Goal: Transaction & Acquisition: Purchase product/service

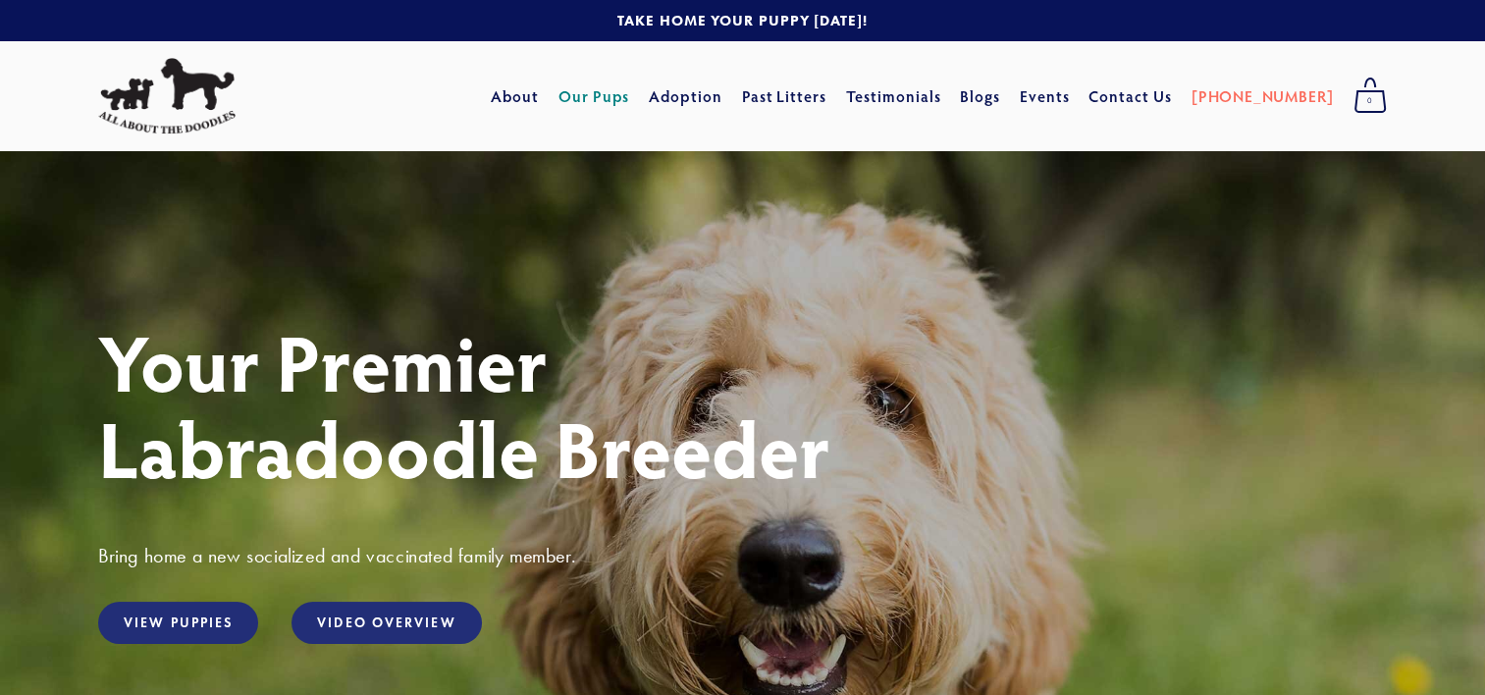
click at [630, 91] on link "Our Pups" at bounding box center [594, 96] width 72 height 35
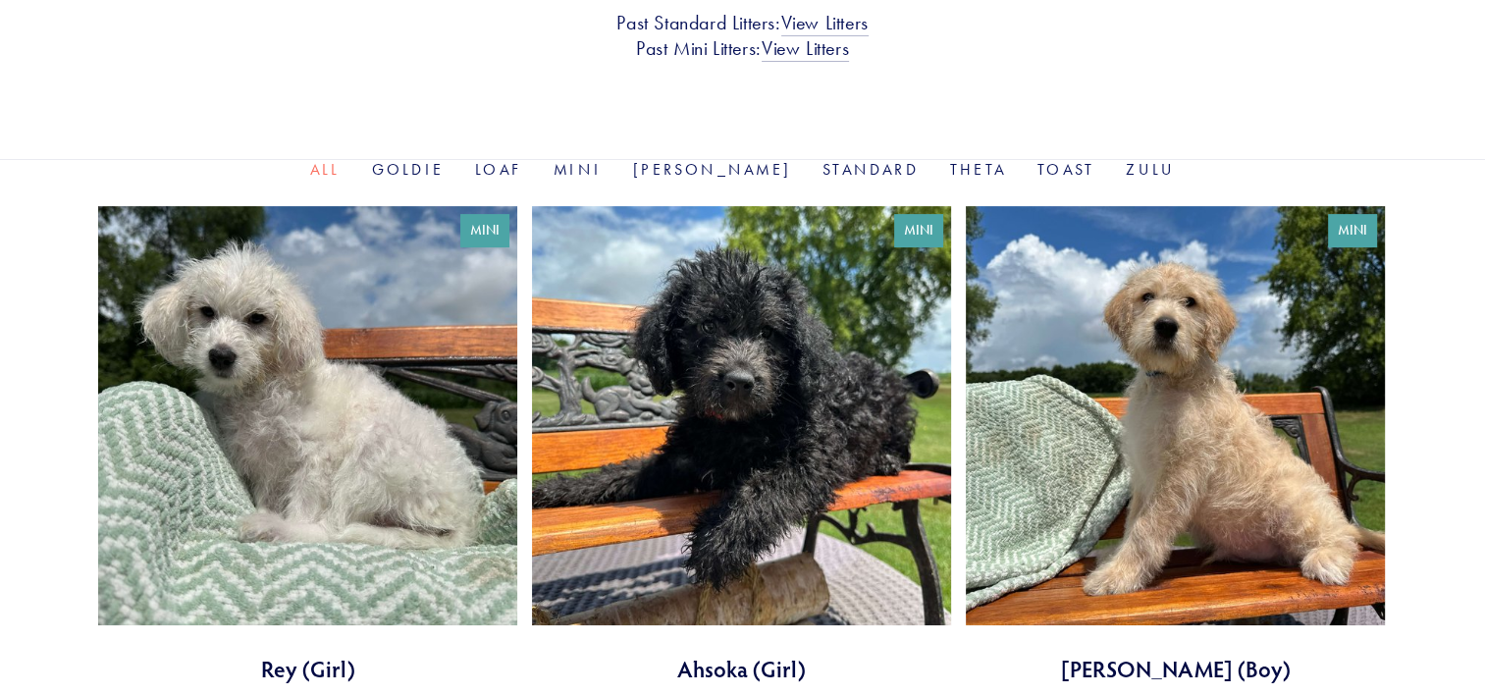
scroll to position [584, 0]
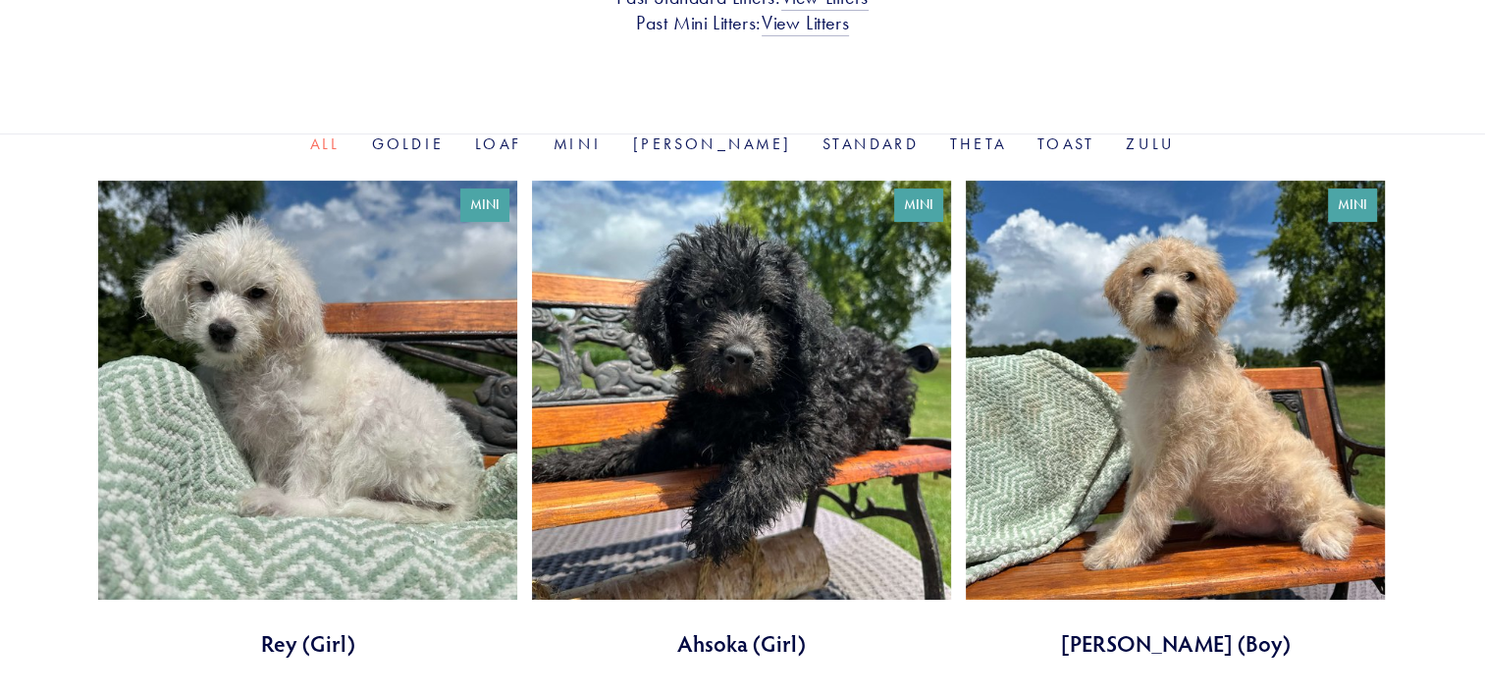
click at [796, 585] on link at bounding box center [741, 420] width 419 height 478
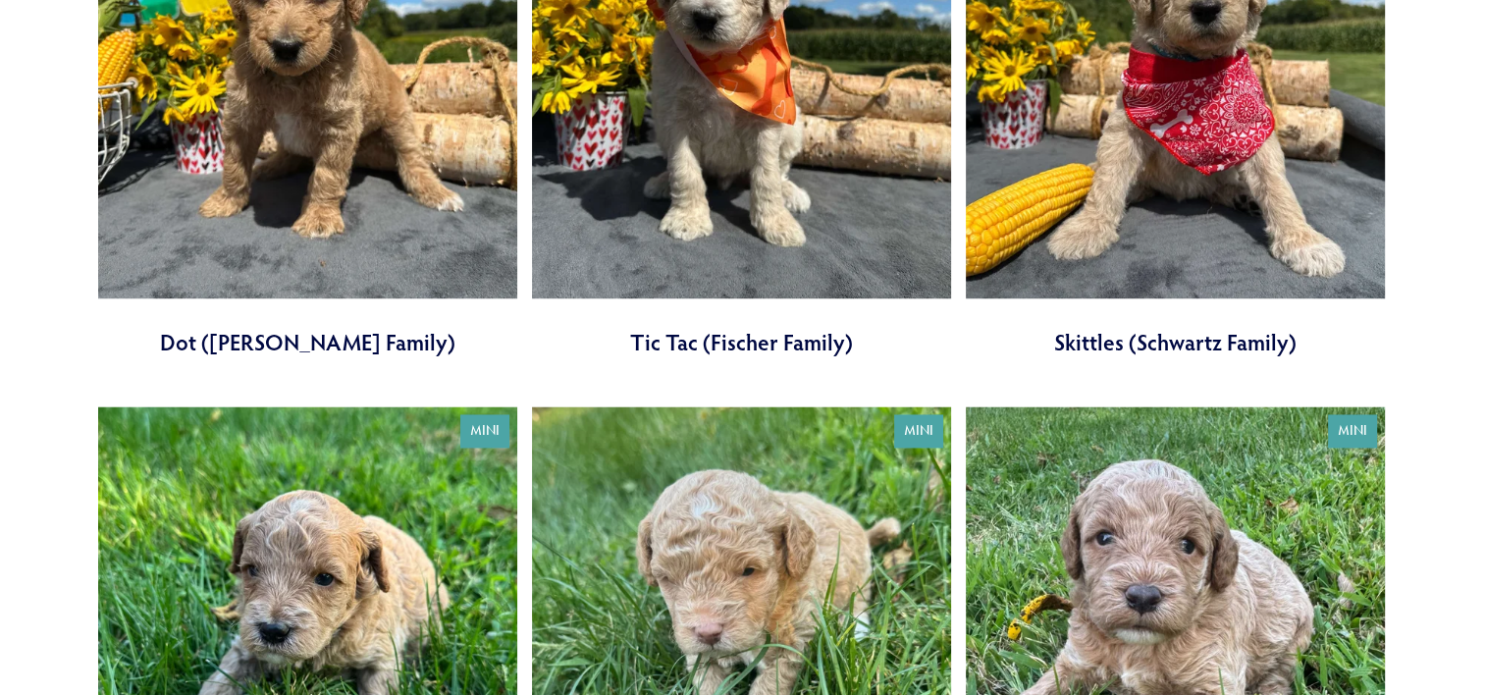
scroll to position [2952, 0]
